Goal: Obtain resource: Download file/media

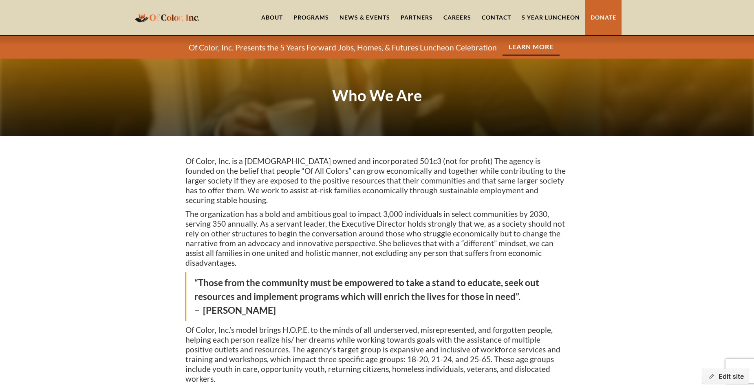
drag, startPoint x: 299, startPoint y: 48, endPoint x: 413, endPoint y: 43, distance: 114.2
click at [299, 48] on p "Of Color, Inc. Presents the 5 Years Forward Jobs, Homes, & Futures Luncheon Cel…" at bounding box center [343, 48] width 308 height 10
click at [526, 43] on link "Learn More" at bounding box center [530, 47] width 57 height 17
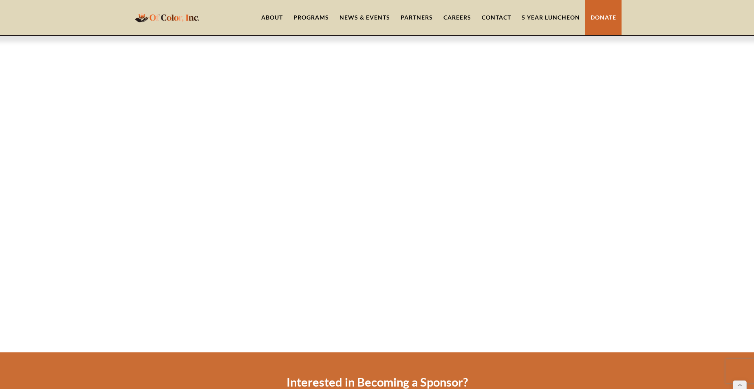
scroll to position [1507, 0]
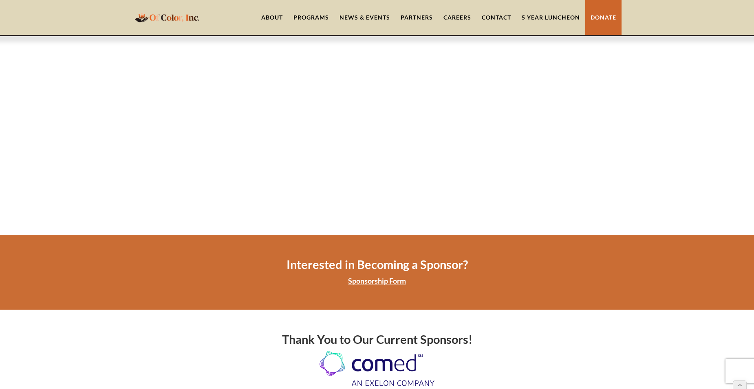
click at [374, 277] on link "Sponsorship Form" at bounding box center [377, 281] width 58 height 9
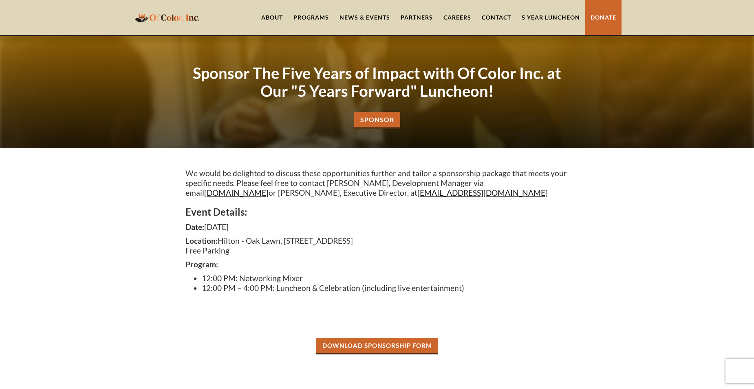
scroll to position [81, 0]
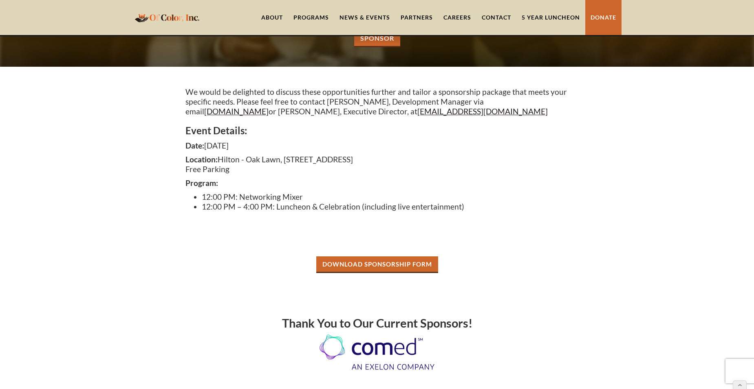
click at [373, 263] on link "Download Sponsorship Form" at bounding box center [377, 265] width 122 height 17
